Goal: Task Accomplishment & Management: Use online tool/utility

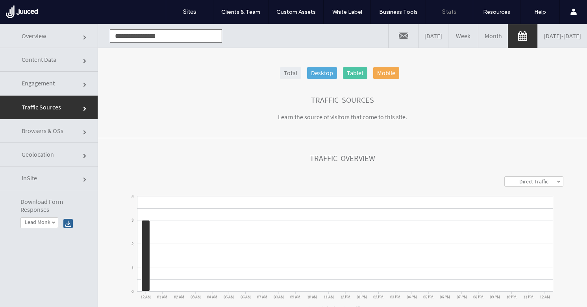
click at [418, 39] on link "[DATE]" at bounding box center [433, 36] width 30 height 24
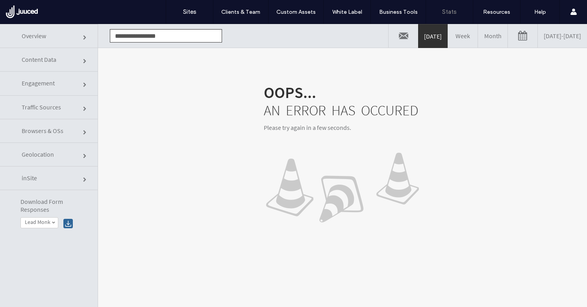
click at [545, 35] on link "[DATE] - [DATE]" at bounding box center [562, 36] width 49 height 24
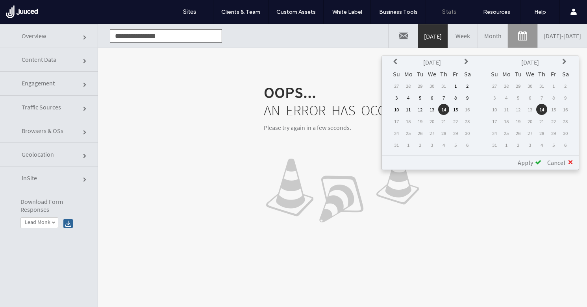
click at [532, 161] on span "Apply" at bounding box center [524, 163] width 15 height 8
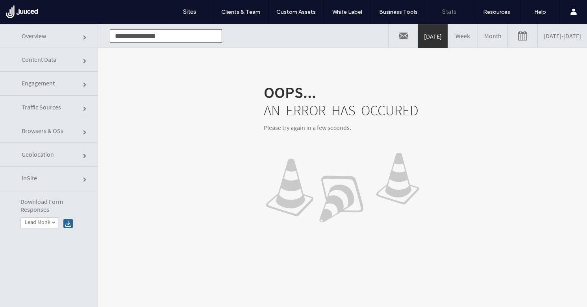
click at [557, 34] on link "[DATE] - [DATE]" at bounding box center [562, 36] width 49 height 24
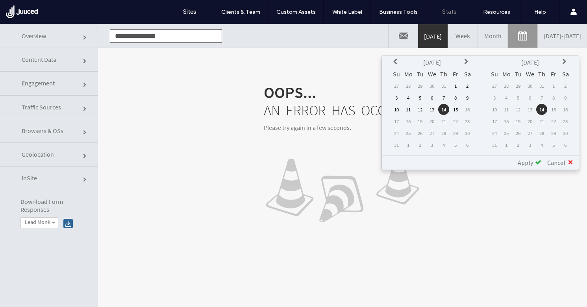
click at [458, 109] on td "15" at bounding box center [455, 109] width 11 height 11
click at [525, 161] on span "Apply" at bounding box center [524, 163] width 15 height 8
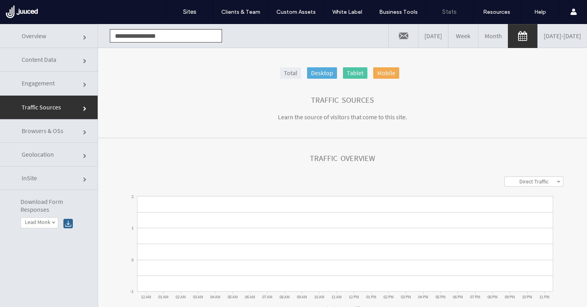
click link "Overview"
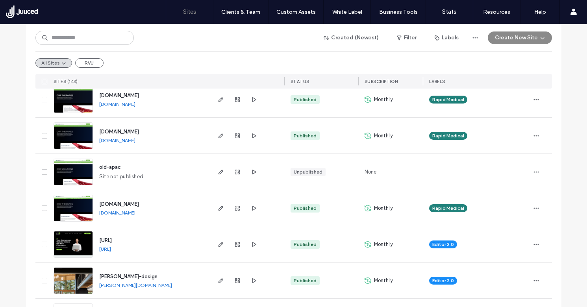
scroll to position [209, 0]
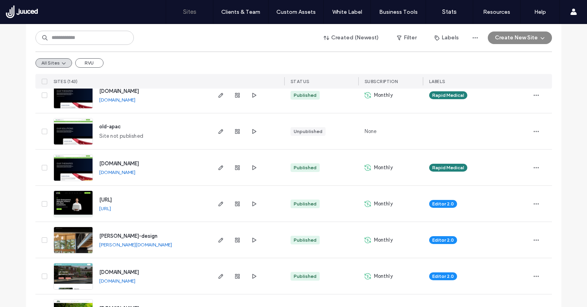
click at [112, 200] on span "[URL]" at bounding box center [105, 200] width 13 height 6
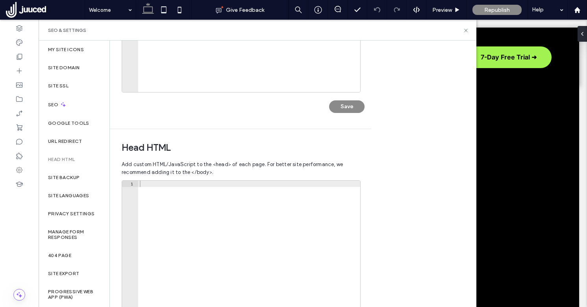
scroll to position [232, 0]
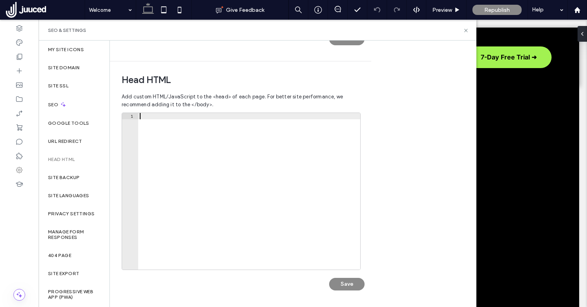
click at [160, 118] on div at bounding box center [249, 197] width 222 height 169
paste textarea "**********"
type textarea "**********"
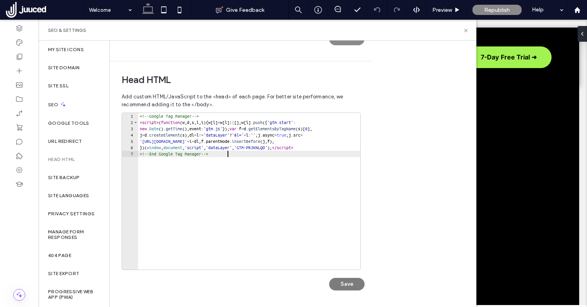
click at [348, 281] on button "Save" at bounding box center [346, 284] width 35 height 13
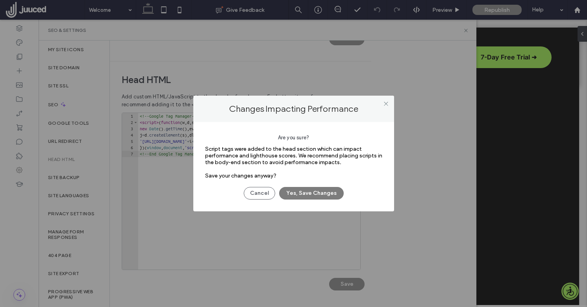
click at [330, 192] on button "Yes, Save Changes" at bounding box center [311, 193] width 65 height 13
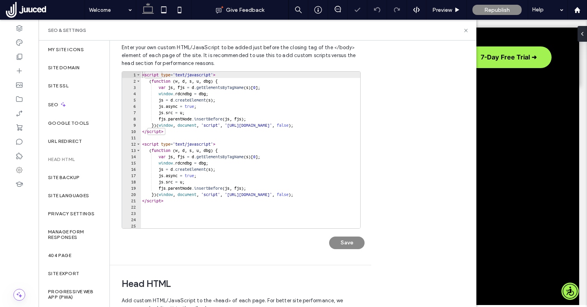
scroll to position [16, 0]
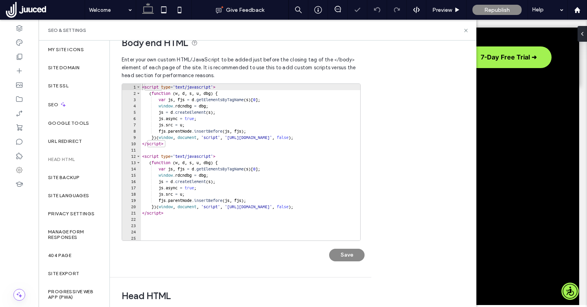
click at [245, 225] on div "< script type = 'text/javascript' > ( function ( w , d , s , u , dbg ) { var js…" at bounding box center [252, 168] width 224 height 169
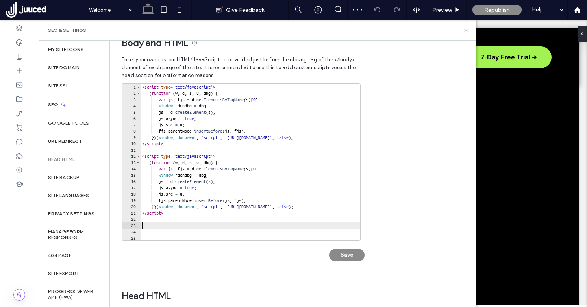
scroll to position [0, 0]
paste textarea "**********"
type textarea "**********"
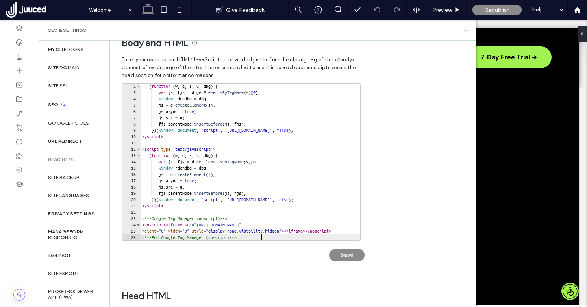
scroll to position [7, 0]
click at [350, 253] on button "Save" at bounding box center [346, 255] width 35 height 13
click at [466, 30] on icon at bounding box center [466, 31] width 6 height 6
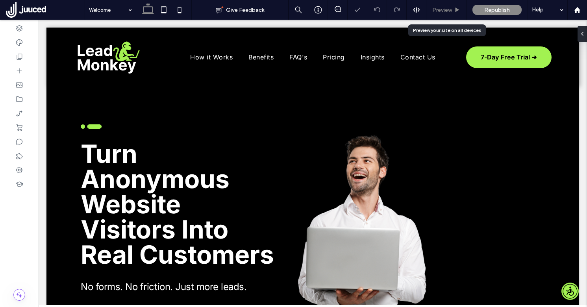
click at [452, 13] on div "Preview" at bounding box center [446, 10] width 40 height 7
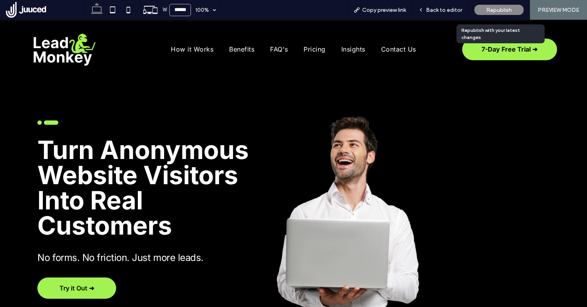
click at [501, 9] on span "Republish" at bounding box center [499, 10] width 26 height 7
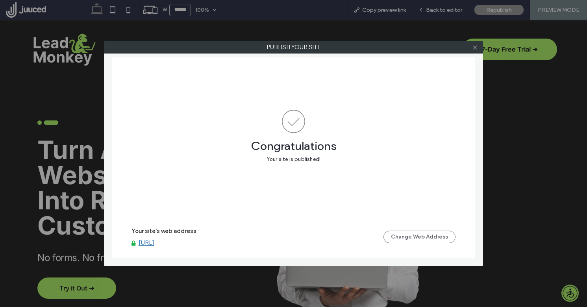
click at [146, 248] on div "Your site's web address www.leadmonkey.ai Change Web Address" at bounding box center [293, 236] width 324 height 25
click at [154, 241] on link "[URL]" at bounding box center [147, 242] width 16 height 7
click at [473, 47] on icon at bounding box center [475, 47] width 6 height 6
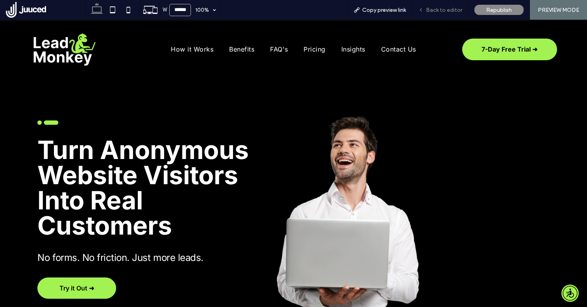
click at [448, 14] on div "Back to editor" at bounding box center [440, 10] width 56 height 20
click at [447, 10] on span "Back to editor" at bounding box center [444, 10] width 36 height 7
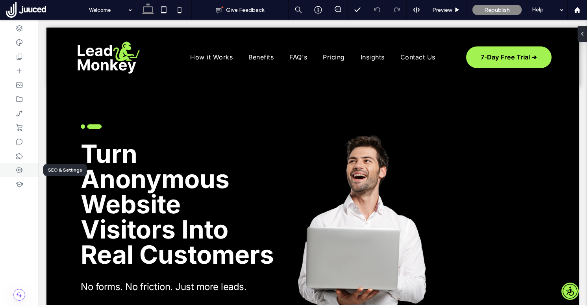
click at [17, 173] on icon at bounding box center [19, 170] width 8 height 8
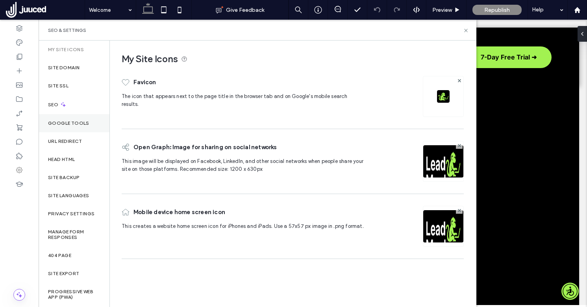
click at [70, 121] on label "Google Tools" at bounding box center [68, 123] width 41 height 6
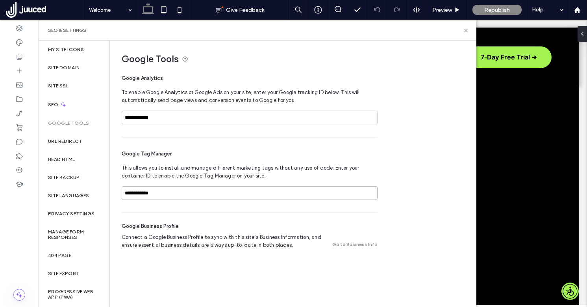
click at [157, 190] on input "**********" at bounding box center [250, 193] width 256 height 14
click at [466, 32] on icon at bounding box center [466, 31] width 6 height 6
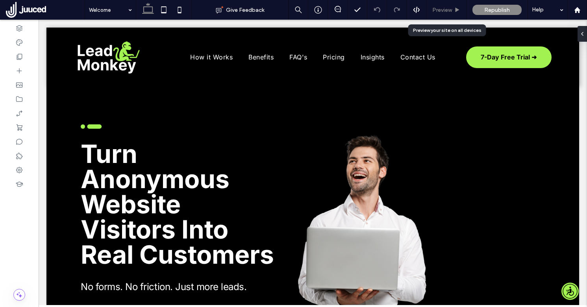
click at [442, 8] on span "Preview" at bounding box center [442, 10] width 20 height 7
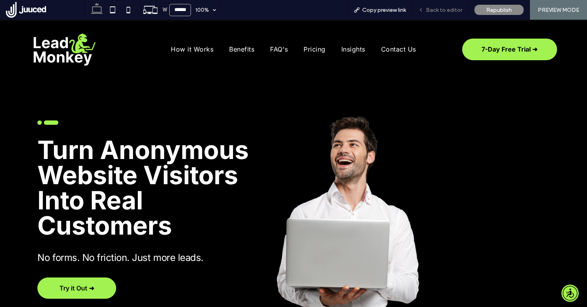
click at [458, 10] on span "Back to editor" at bounding box center [444, 10] width 36 height 7
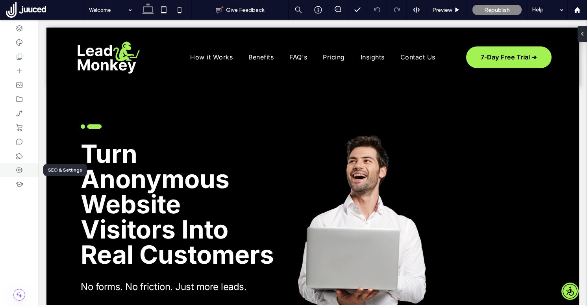
click at [19, 170] on icon at bounding box center [19, 170] width 8 height 8
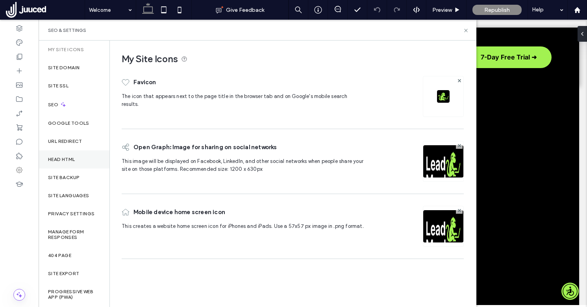
click at [75, 161] on label "Head HTML" at bounding box center [61, 160] width 27 height 6
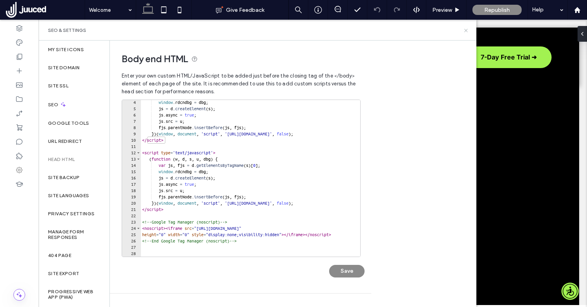
click at [465, 30] on icon at bounding box center [466, 31] width 6 height 6
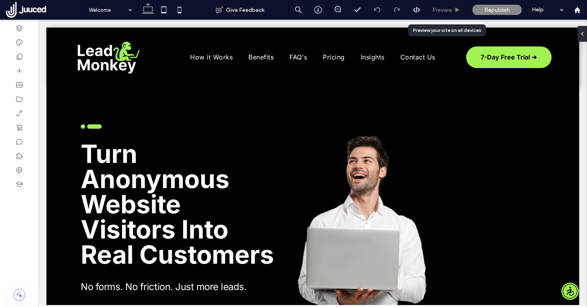
click at [451, 9] on span "Preview" at bounding box center [442, 10] width 20 height 7
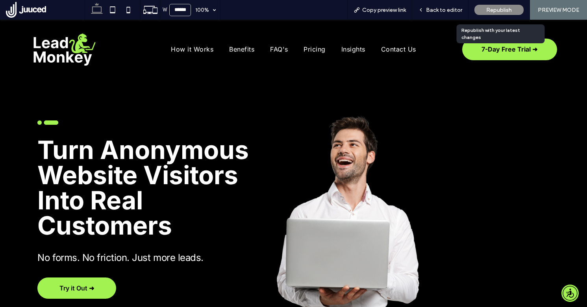
click at [493, 12] on span "Republish" at bounding box center [499, 10] width 26 height 7
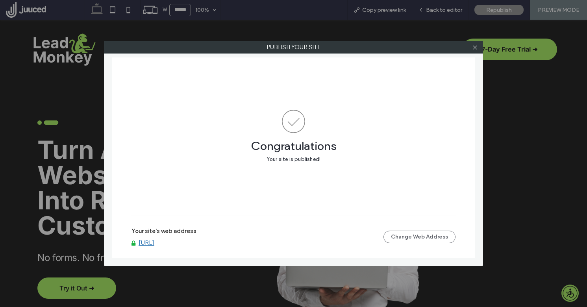
click at [154, 241] on link "[URL]" at bounding box center [147, 242] width 16 height 7
click at [476, 48] on icon at bounding box center [475, 47] width 6 height 6
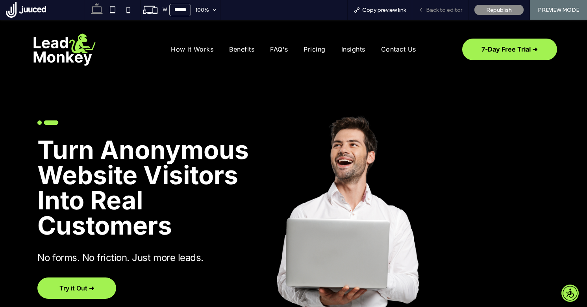
click at [443, 5] on div "Back to editor" at bounding box center [440, 10] width 56 height 20
click at [450, 15] on div "Back to editor" at bounding box center [440, 10] width 56 height 20
click at [447, 12] on span "Back to editor" at bounding box center [444, 10] width 36 height 7
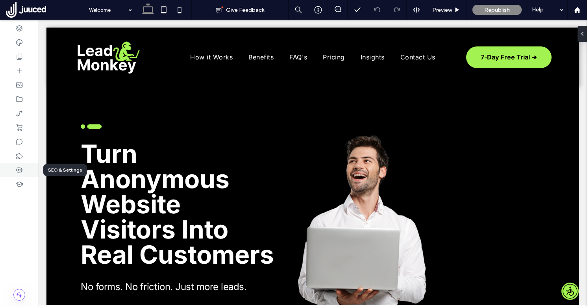
click at [22, 171] on icon at bounding box center [19, 170] width 8 height 8
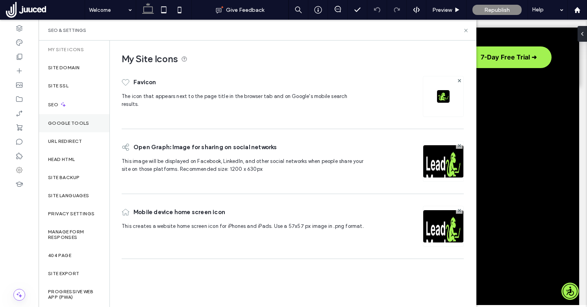
click at [79, 123] on label "Google Tools" at bounding box center [68, 123] width 41 height 6
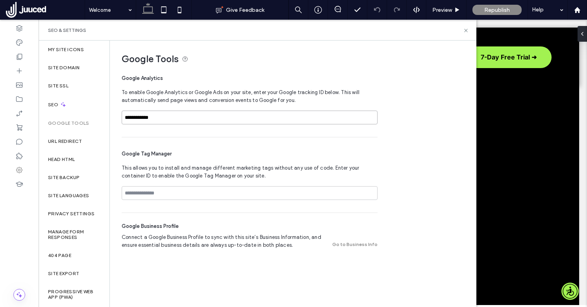
click at [151, 113] on input "**********" at bounding box center [250, 118] width 256 height 14
click at [466, 30] on use at bounding box center [465, 30] width 3 height 3
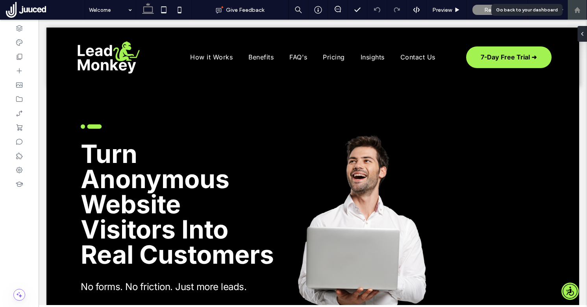
click at [576, 12] on icon at bounding box center [577, 10] width 7 height 7
